Goal: Information Seeking & Learning: Find specific fact

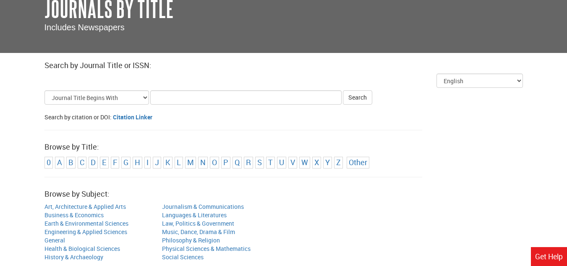
scroll to position [42, 0]
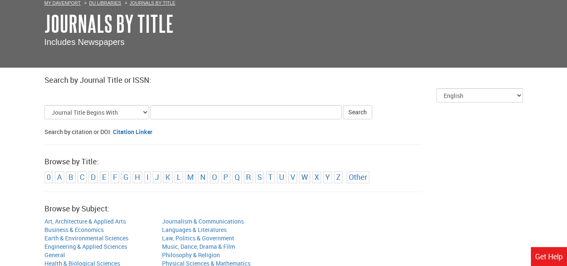
click at [204, 114] on input "Title Search Criteria" at bounding box center [245, 112] width 191 height 14
type input "GI and vaginal microbiota"
click at [343, 105] on button "Search" at bounding box center [357, 112] width 29 height 14
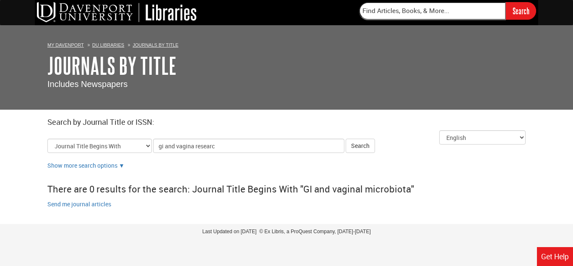
type input "gi and vagina research"
click button "Search" at bounding box center [360, 145] width 29 height 14
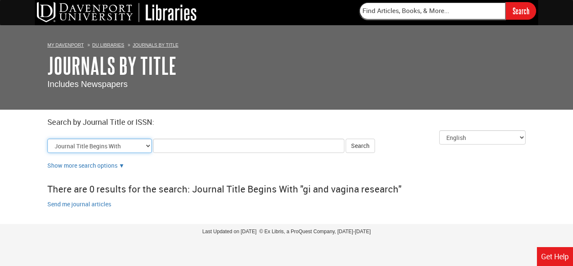
click at [146, 145] on select "Journal Title Begins With Journal Title Equals Journal Title Contains All Words…" at bounding box center [99, 145] width 105 height 14
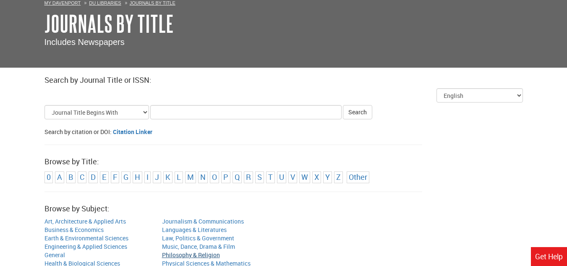
scroll to position [84, 0]
